Goal: Check status

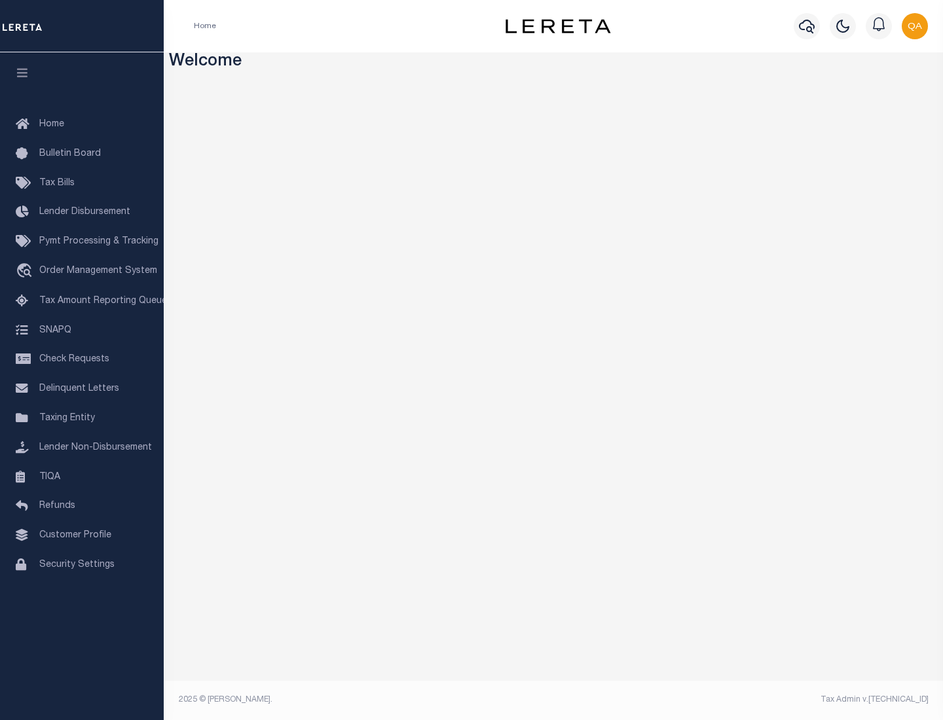
click at [82, 359] on span "Check Requests" at bounding box center [74, 359] width 70 height 9
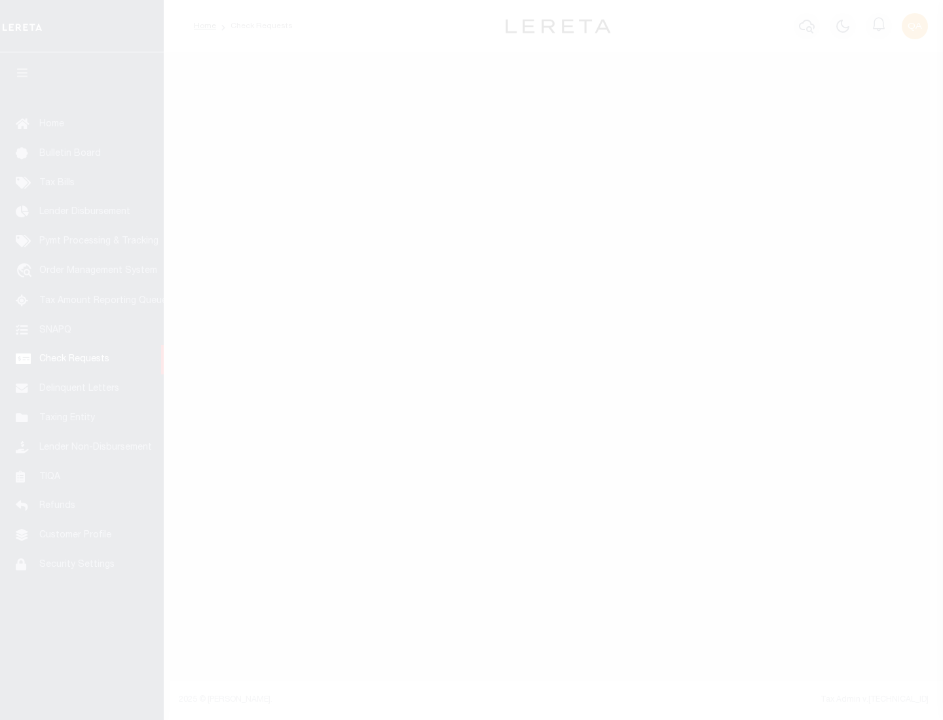
select select "50"
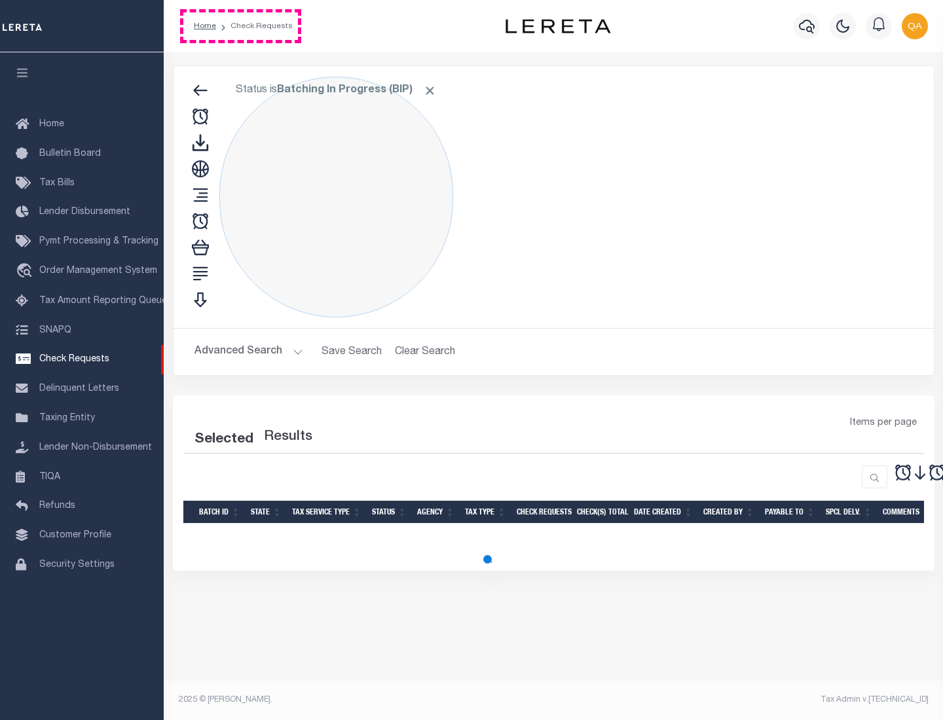
select select "50"
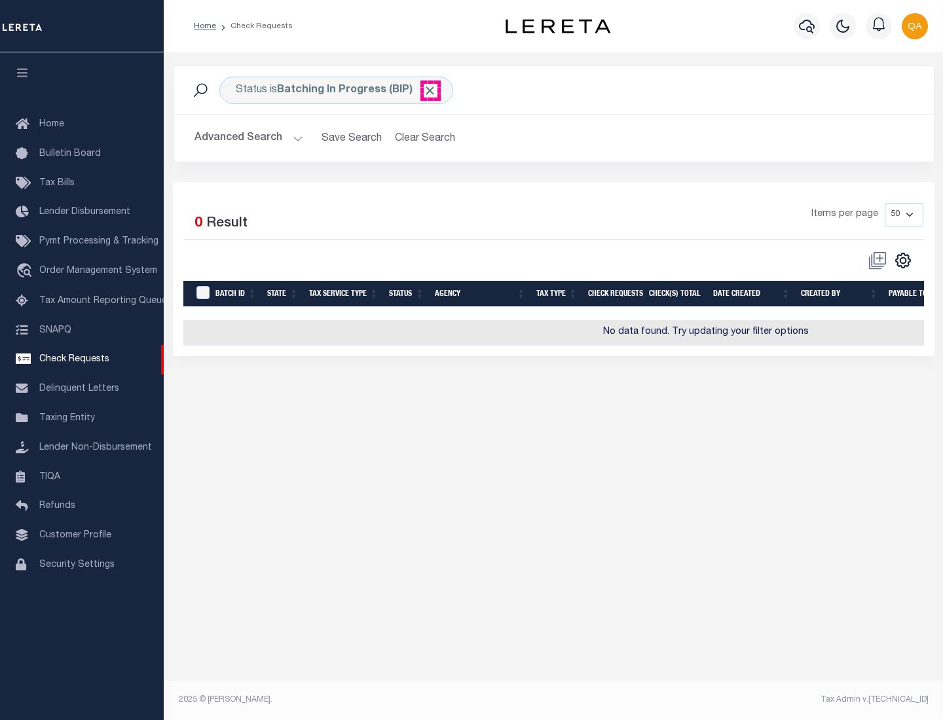
click at [430, 90] on span "Click to Remove" at bounding box center [430, 91] width 14 height 14
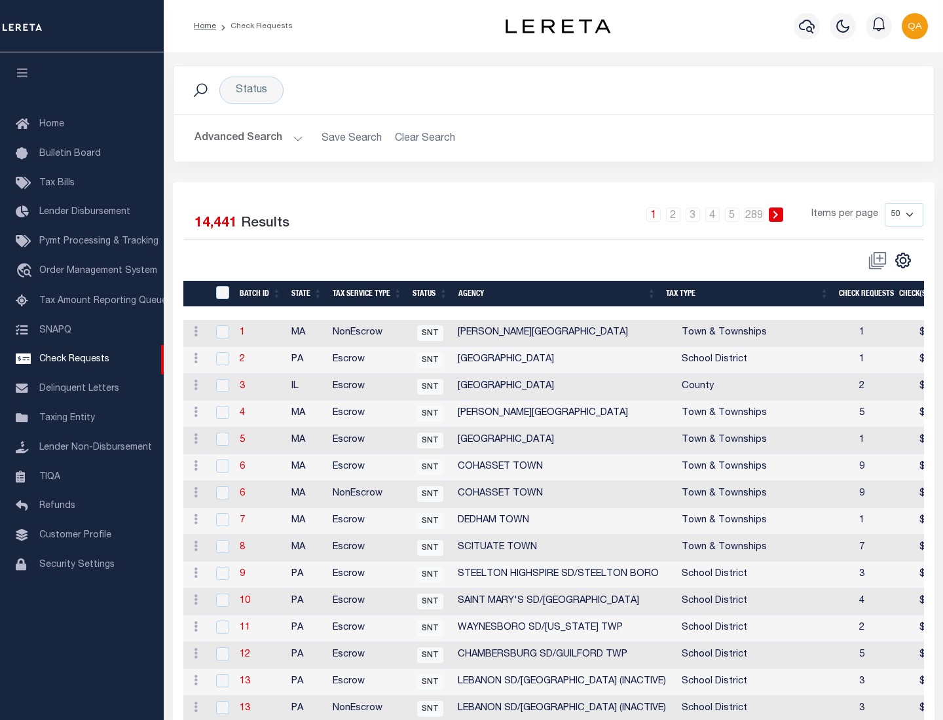
scroll to position [631, 0]
